Goal: Task Accomplishment & Management: Use online tool/utility

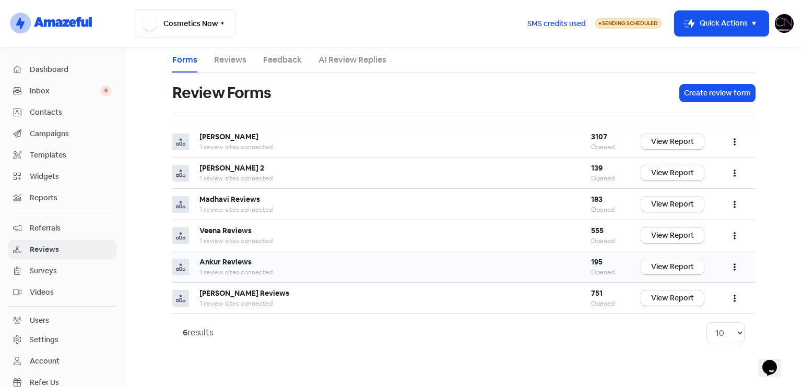
click at [681, 263] on link "View Report" at bounding box center [672, 266] width 63 height 15
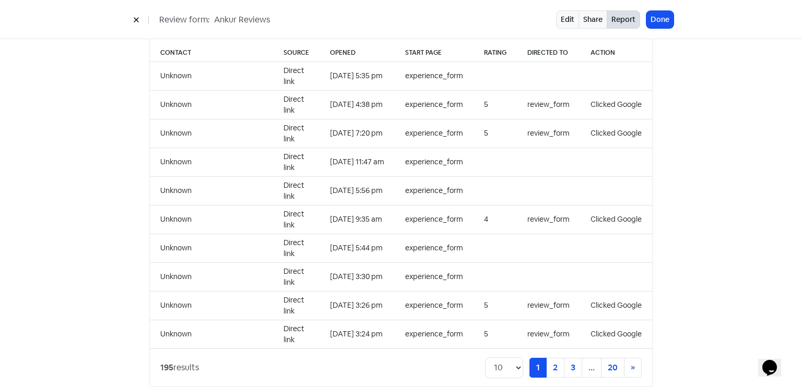
scroll to position [1073, 0]
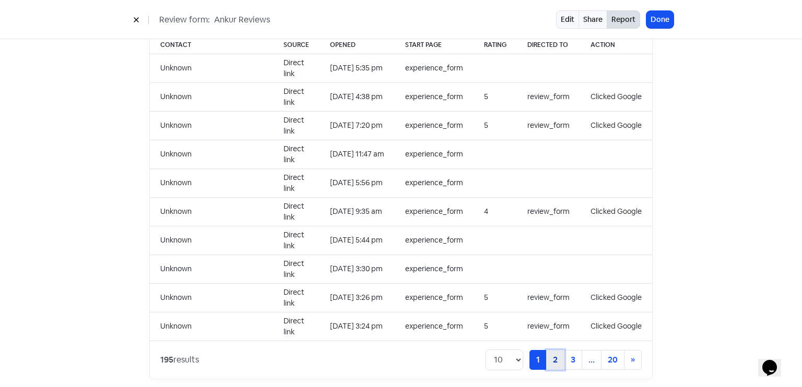
click at [551, 350] on link "2" at bounding box center [555, 360] width 18 height 20
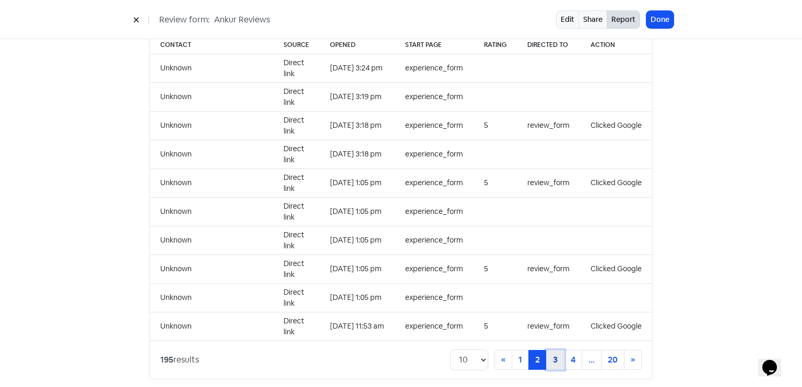
click at [559, 350] on link "3" at bounding box center [555, 360] width 18 height 20
click at [559, 350] on link "4" at bounding box center [555, 360] width 18 height 20
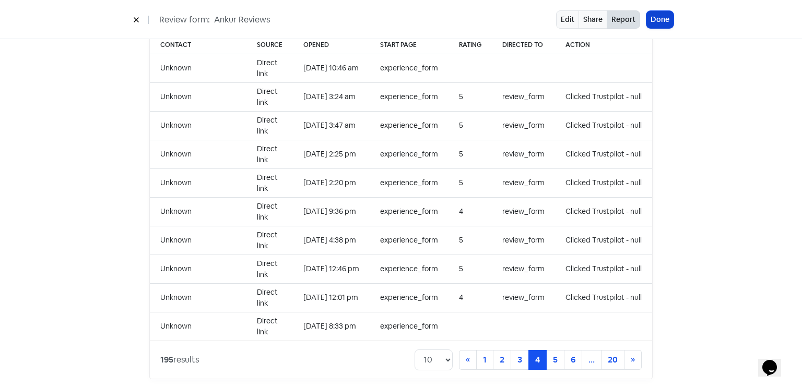
click at [665, 17] on button "Done" at bounding box center [659, 19] width 27 height 17
